Goal: Task Accomplishment & Management: Use online tool/utility

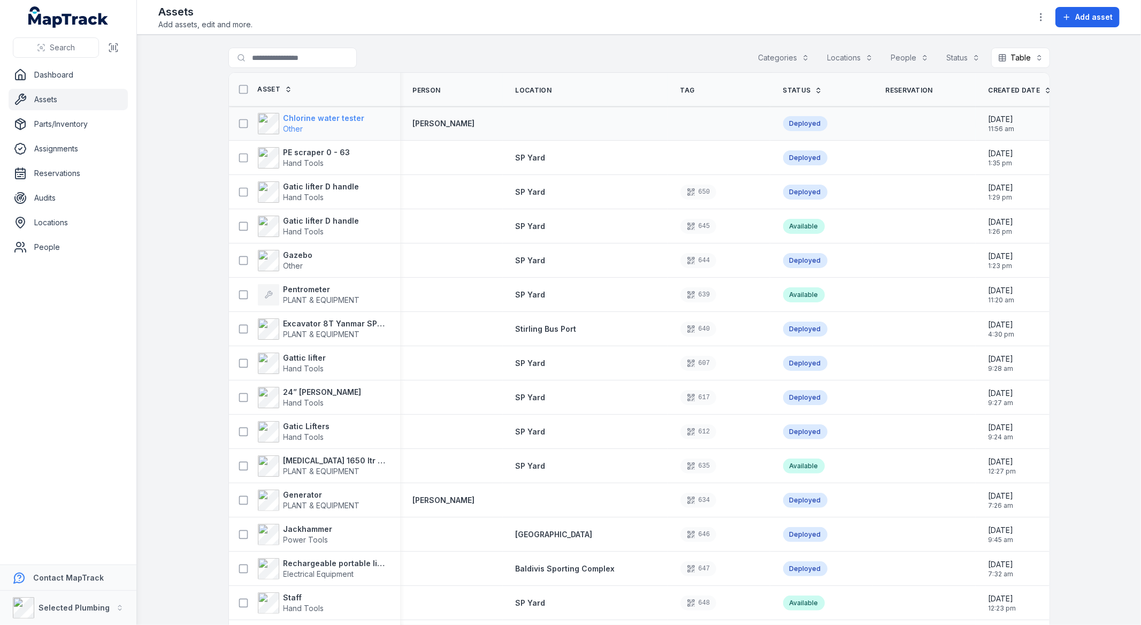
click at [296, 122] on strong "Chlorine water tester" at bounding box center [323, 118] width 81 height 11
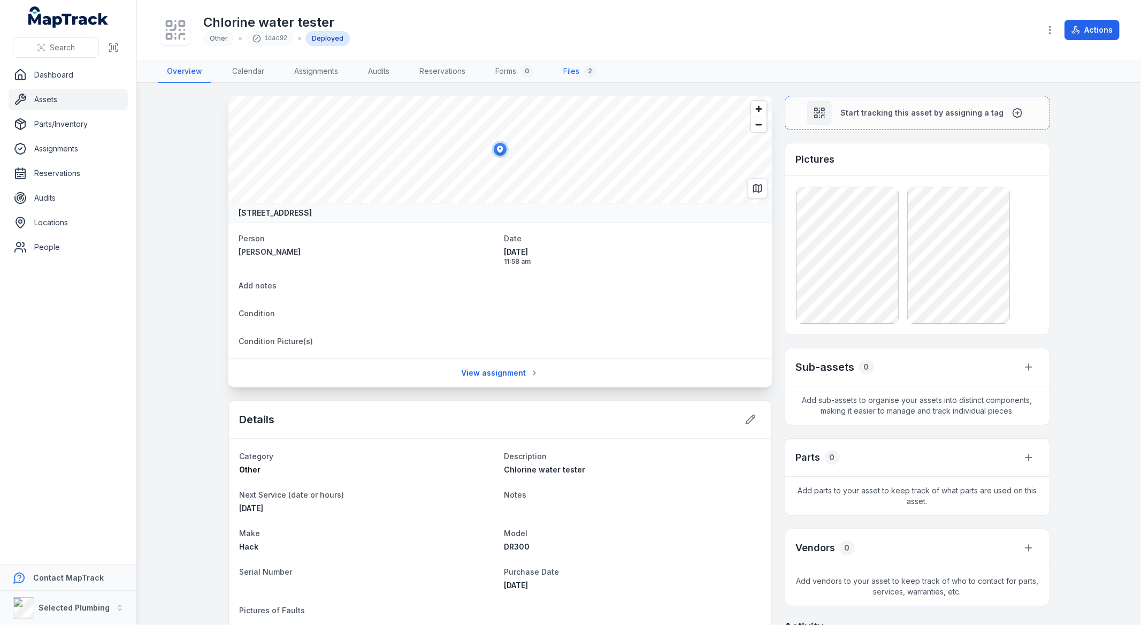
click at [573, 72] on link "Files 2" at bounding box center [580, 71] width 50 height 22
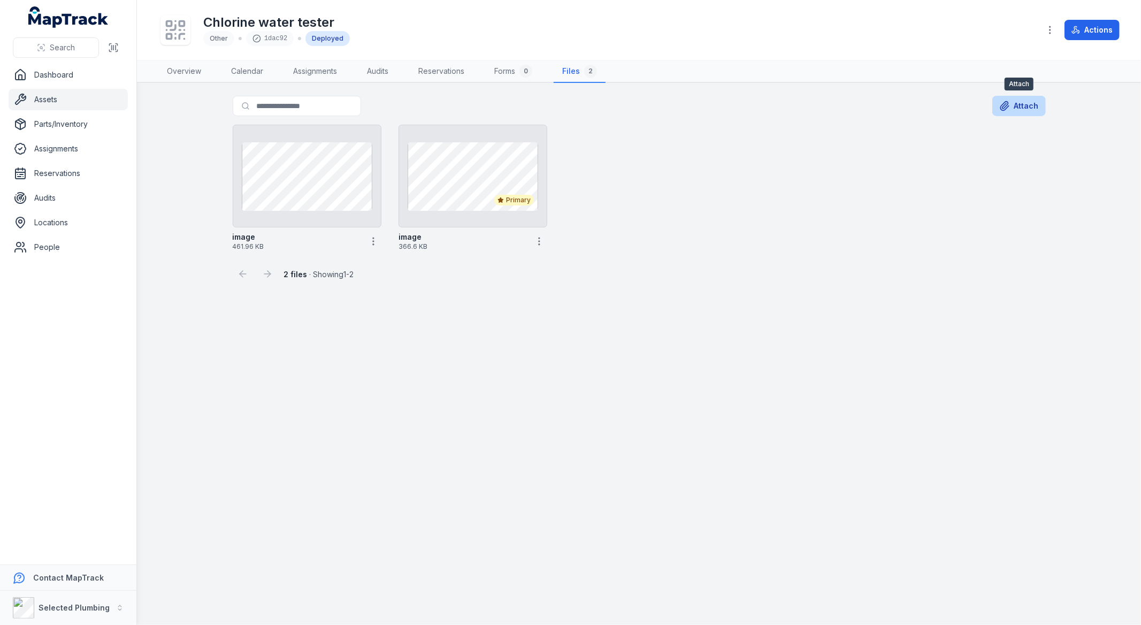
click at [1001, 104] on icon at bounding box center [1004, 106] width 11 height 11
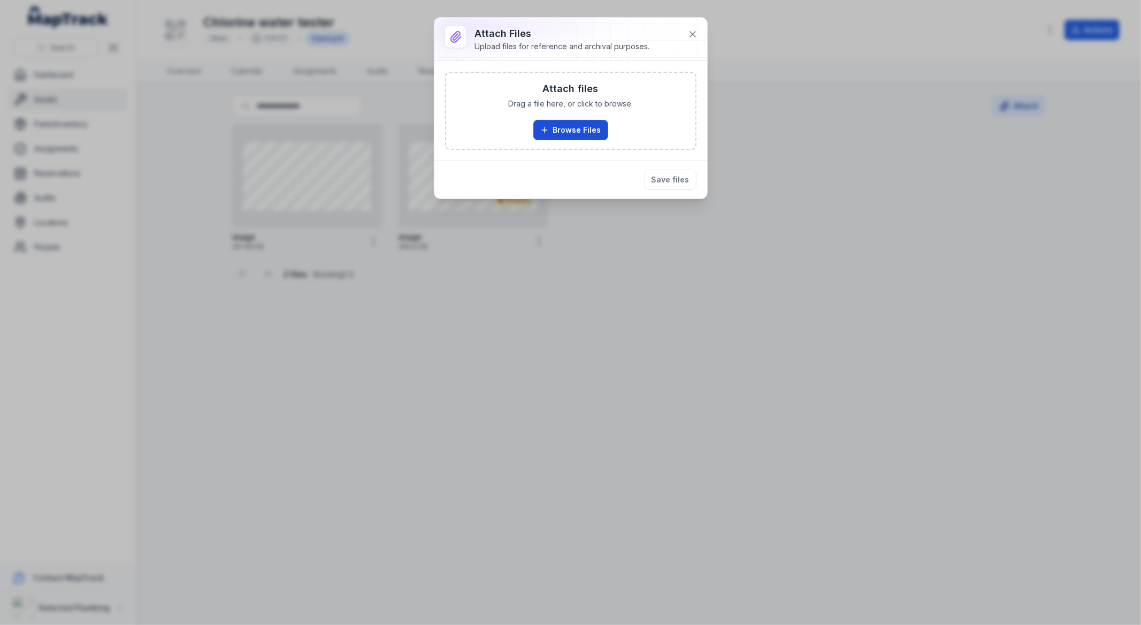
click at [596, 126] on button "Browse Files" at bounding box center [570, 130] width 75 height 20
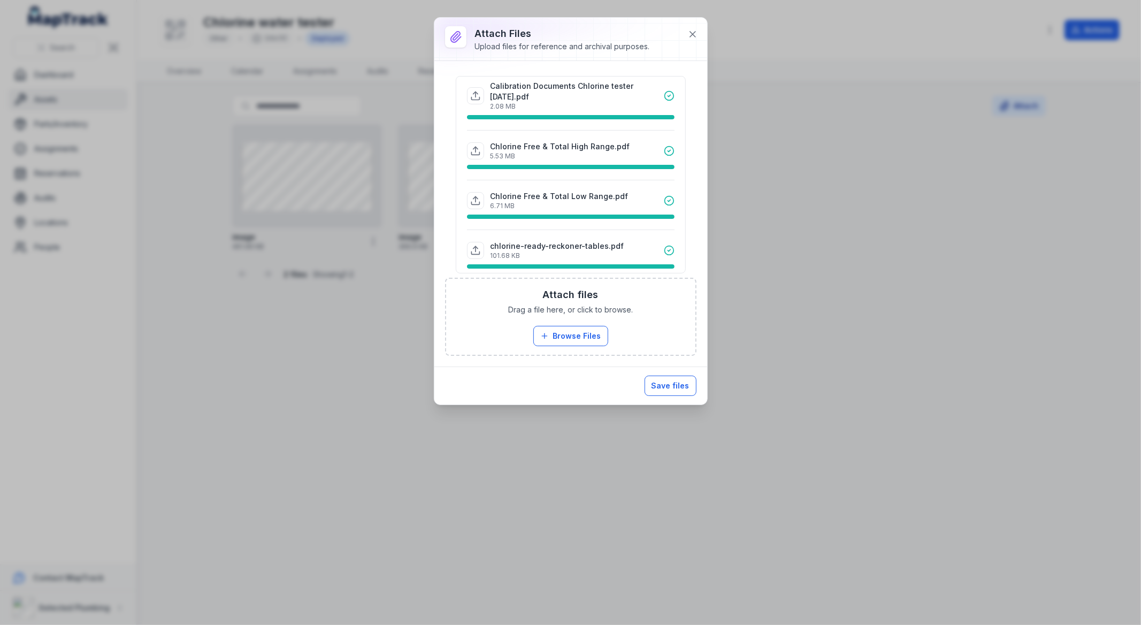
click at [674, 376] on button "Save files" at bounding box center [670, 385] width 52 height 20
